Goal: Task Accomplishment & Management: Complete application form

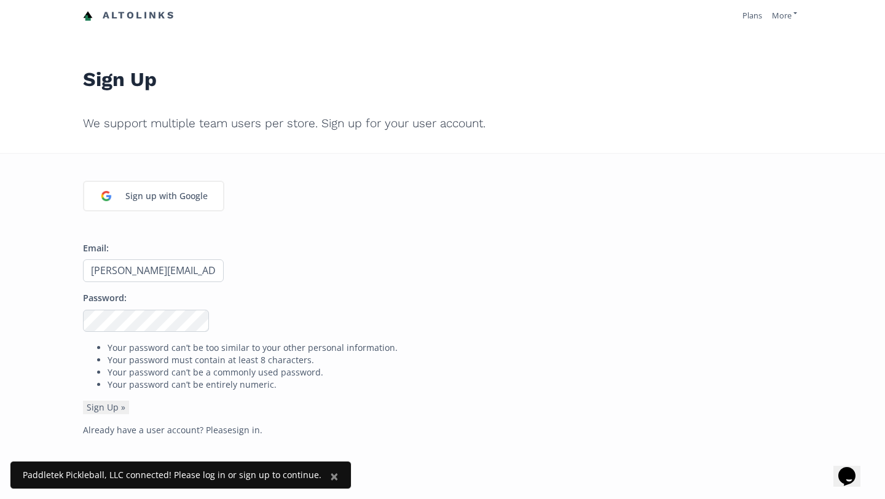
click at [156, 267] on input "[PERSON_NAME][EMAIL_ADDRESS][DOMAIN_NAME]" at bounding box center [153, 270] width 141 height 23
click at [83, 332] on div at bounding box center [83, 332] width 0 height 0
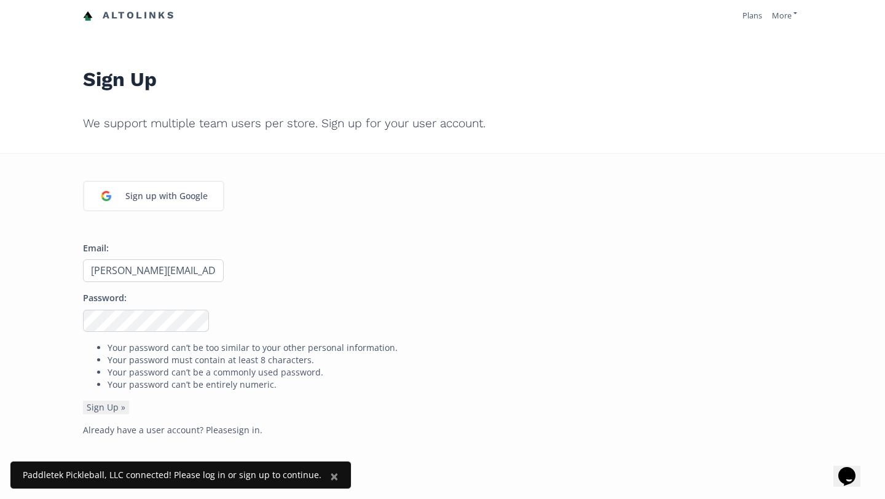
click at [83, 282] on div at bounding box center [83, 282] width 0 height 0
click at [83, 332] on div at bounding box center [83, 332] width 0 height 0
click at [304, 272] on p "Email: morgan@paddletek.com" at bounding box center [442, 262] width 719 height 40
click at [106, 408] on button "Sign Up »" at bounding box center [106, 408] width 46 height 14
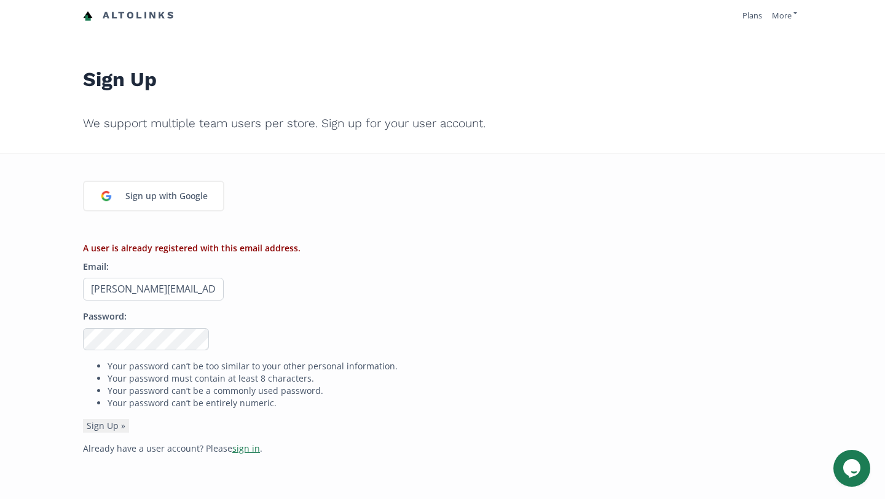
click at [237, 448] on link "sign in" at bounding box center [246, 449] width 28 height 12
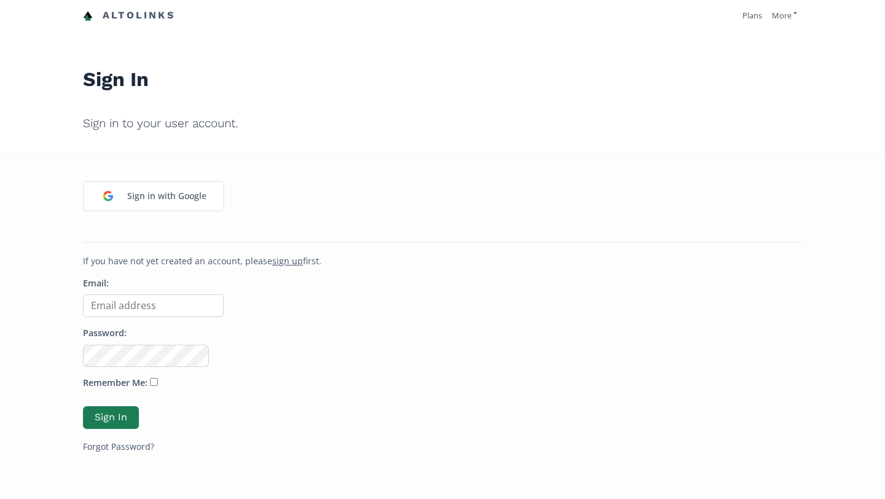
type input "[PERSON_NAME][EMAIL_ADDRESS][DOMAIN_NAME]"
click at [102, 414] on button "Sign In" at bounding box center [111, 418] width 60 height 26
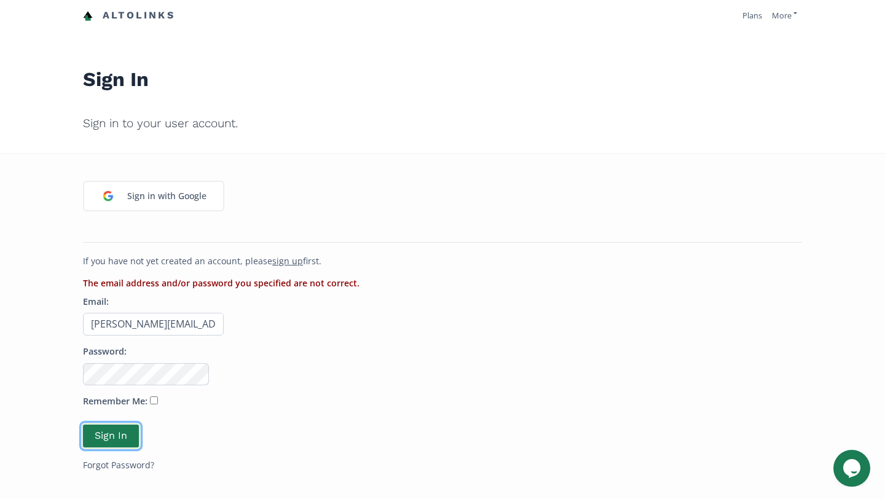
click at [129, 438] on button "Sign In" at bounding box center [111, 436] width 60 height 26
